Goal: Check status: Check status

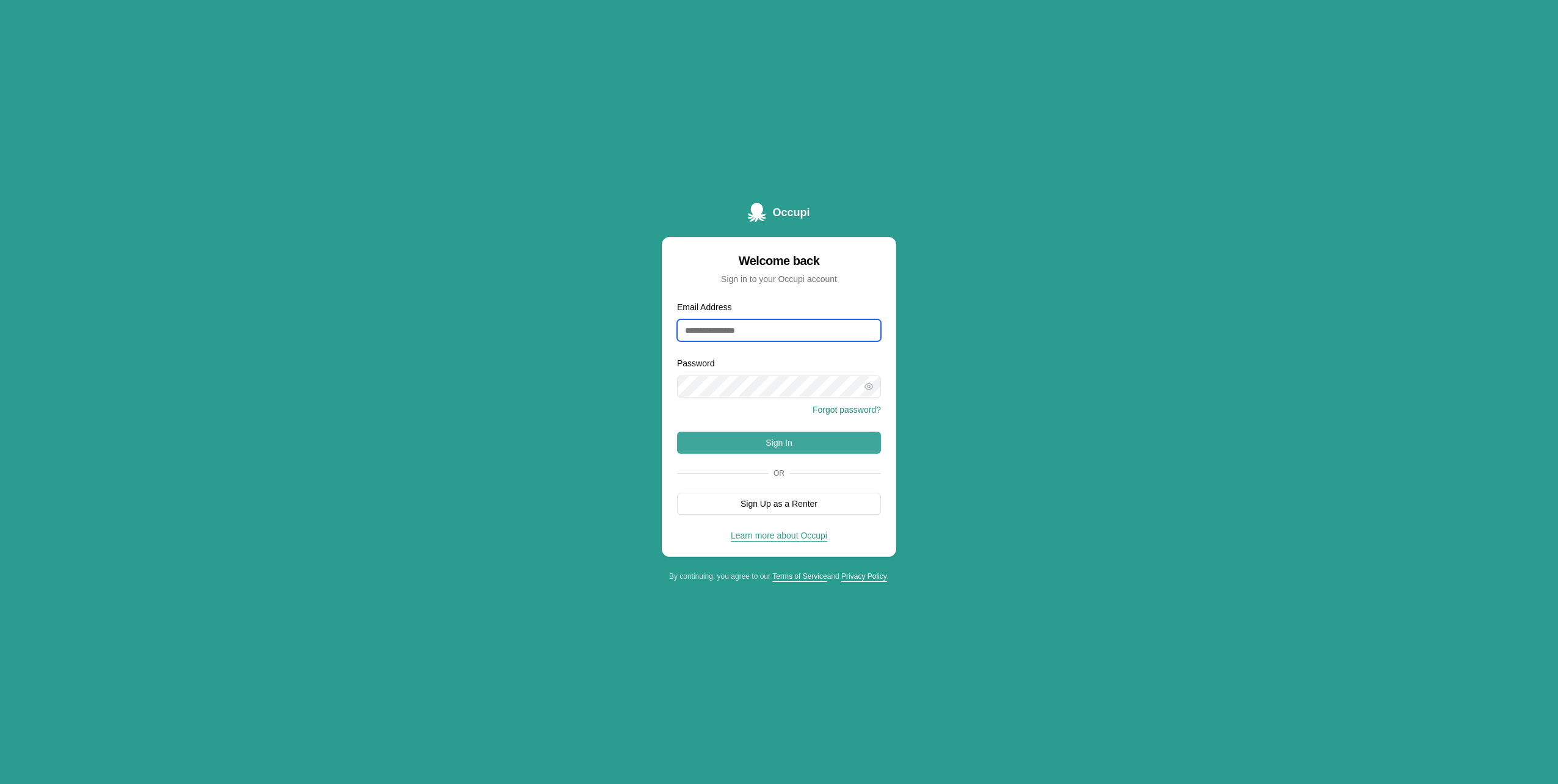
type input "**********"
click at [807, 441] on button "Sign In" at bounding box center [779, 442] width 204 height 22
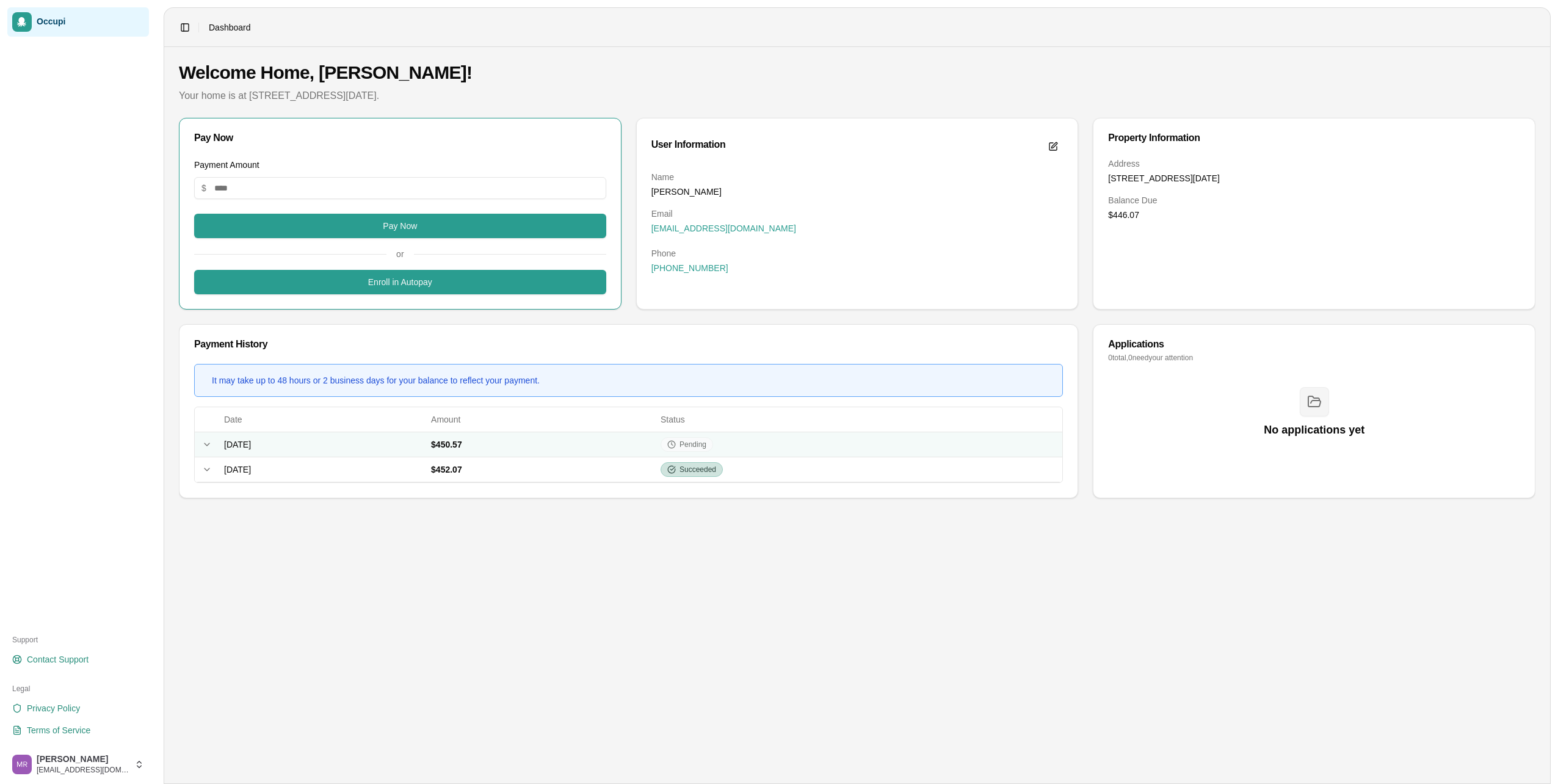
click at [656, 446] on td "$450.57" at bounding box center [541, 443] width 230 height 25
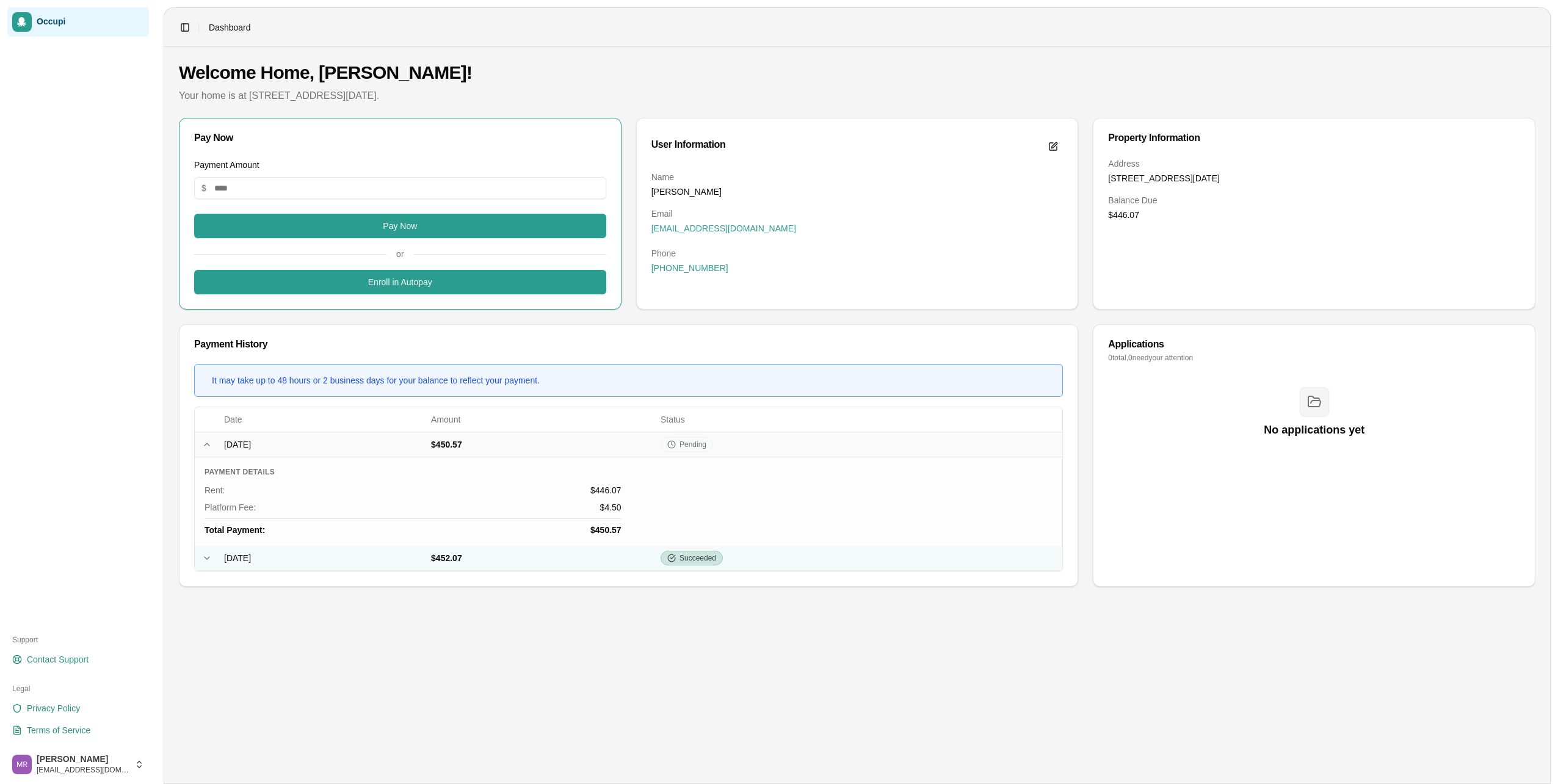
click at [339, 557] on td "[DATE]" at bounding box center [323, 558] width 207 height 25
